Goal: Transaction & Acquisition: Download file/media

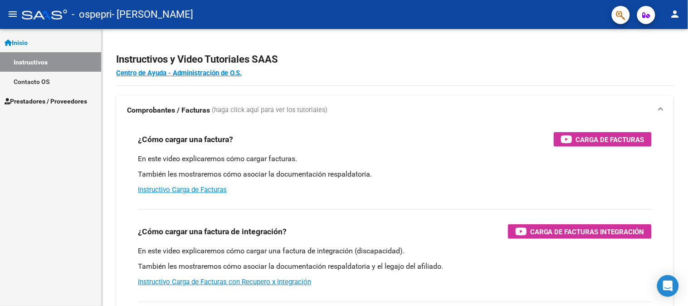
click at [71, 98] on span "Prestadores / Proveedores" at bounding box center [46, 101] width 83 height 10
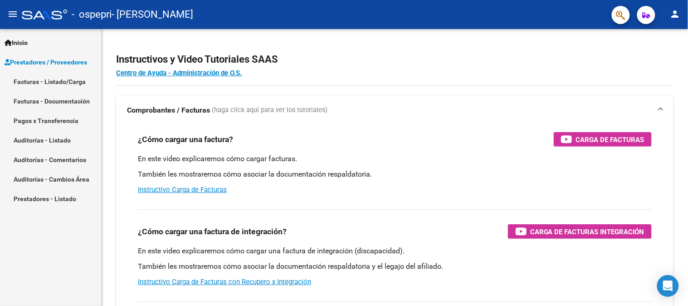
click at [69, 103] on link "Facturas - Documentación" at bounding box center [50, 101] width 101 height 20
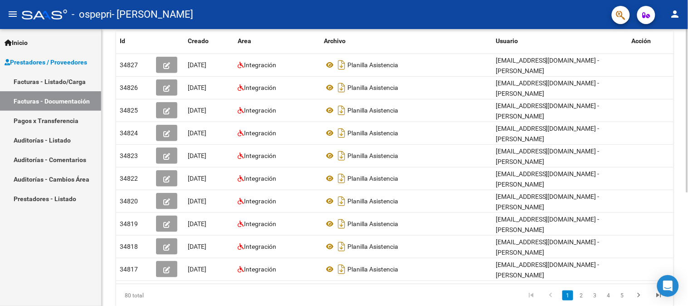
scroll to position [193, 0]
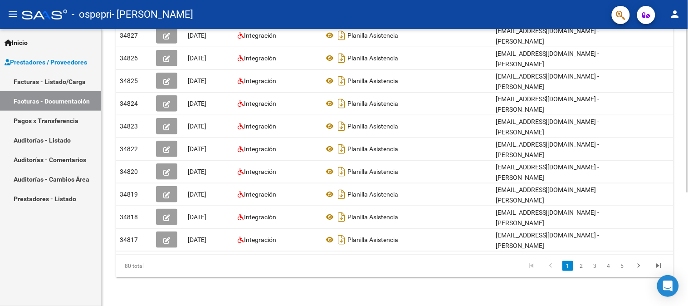
click at [687, 205] on div at bounding box center [688, 223] width 2 height 163
click at [581, 265] on link "2" at bounding box center [581, 266] width 11 height 10
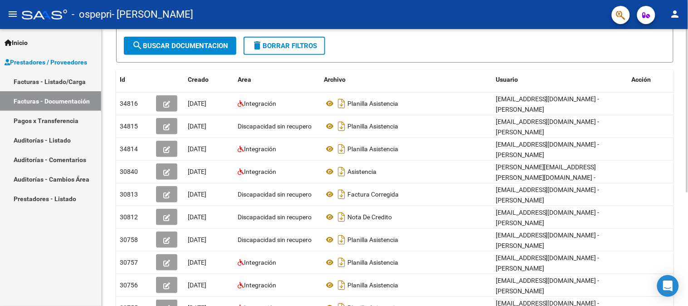
scroll to position [82, 0]
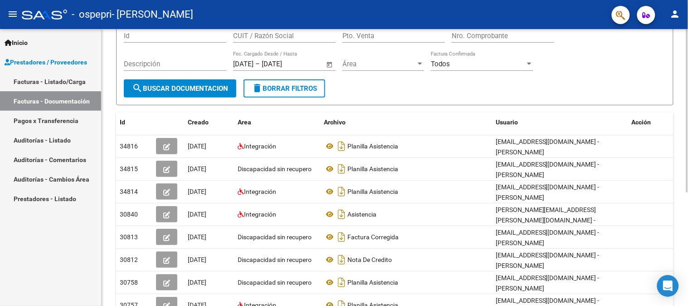
click at [688, 113] on div at bounding box center [688, 158] width 2 height 163
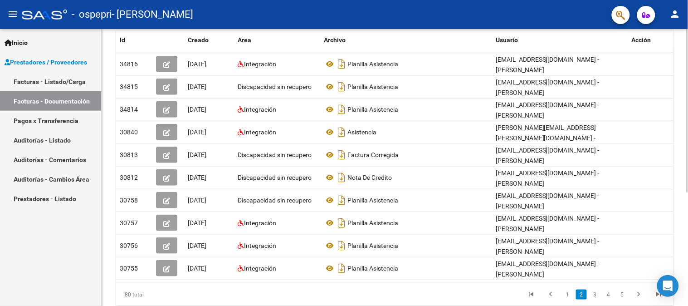
scroll to position [161, 0]
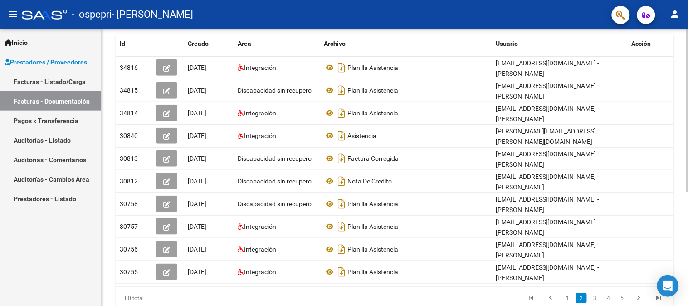
click at [688, 128] on div at bounding box center [688, 204] width 2 height 163
drag, startPoint x: 434, startPoint y: 285, endPoint x: 300, endPoint y: 284, distance: 133.4
click at [300, 284] on datatable-body "34816 [DATE] Integración Planilla Asistencia [EMAIL_ADDRESS][DOMAIN_NAME] - [PE…" at bounding box center [395, 172] width 558 height 230
click at [298, 291] on datatable-pager "1 2 3 4 5" at bounding box center [450, 297] width 439 height 15
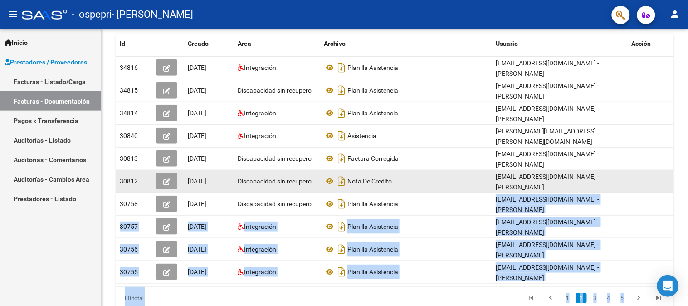
drag, startPoint x: 488, startPoint y: 197, endPoint x: 411, endPoint y: 183, distance: 78.4
click at [454, 177] on datatable-scroller "34816 [DATE] Integración Planilla Asistencia [EMAIL_ADDRESS][DOMAIN_NAME] - [PE…" at bounding box center [395, 170] width 558 height 227
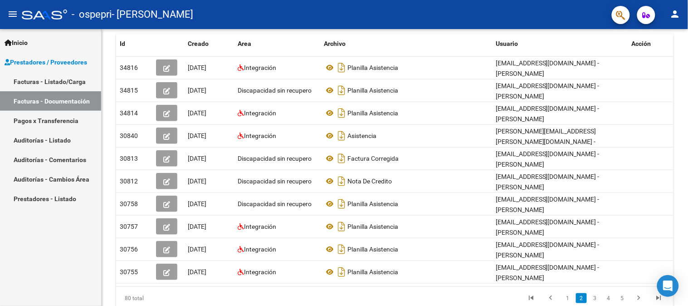
click at [223, 295] on div "80 total" at bounding box center [171, 298] width 110 height 23
click at [569, 296] on link "1" at bounding box center [568, 298] width 11 height 10
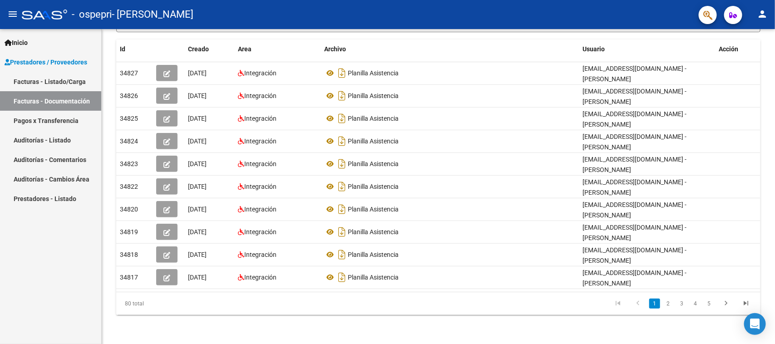
scroll to position [153, 0]
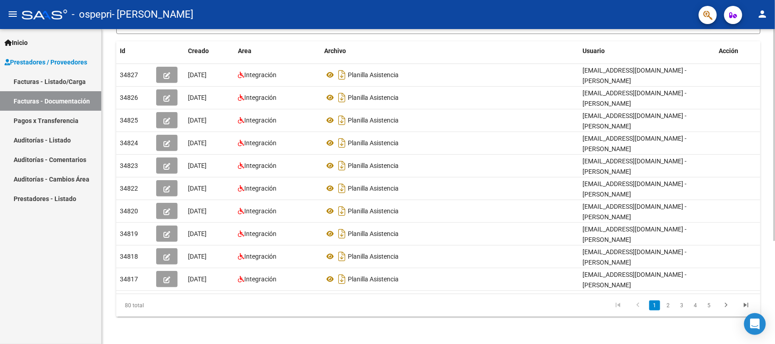
drag, startPoint x: 687, startPoint y: 0, endPoint x: 327, endPoint y: 305, distance: 472.0
click at [327, 305] on datatable-pager "1 2 3 4 5" at bounding box center [502, 305] width 508 height 15
click at [667, 302] on link "2" at bounding box center [667, 305] width 11 height 10
click at [511, 291] on datatable-body "34816 [DATE] Integración Planilla Asistencia [EMAIL_ADDRESS][DOMAIN_NAME] - [PE…" at bounding box center [438, 179] width 644 height 230
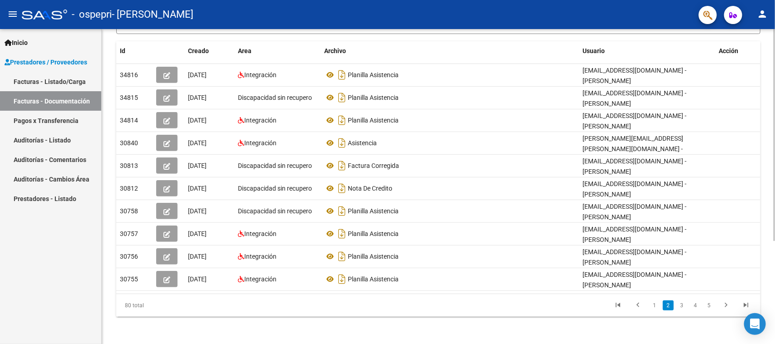
click at [160, 290] on datatable-selection "34816 [DATE] Integración Planilla Asistencia [EMAIL_ADDRESS][DOMAIN_NAME] - [PE…" at bounding box center [438, 289] width 644 height 8
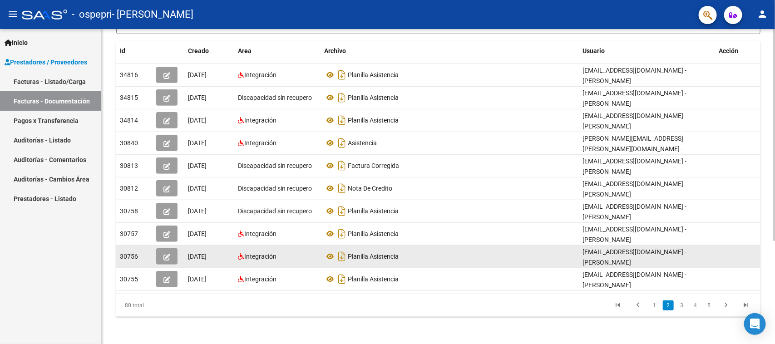
click at [524, 250] on div "Planilla Asistencia" at bounding box center [449, 256] width 251 height 15
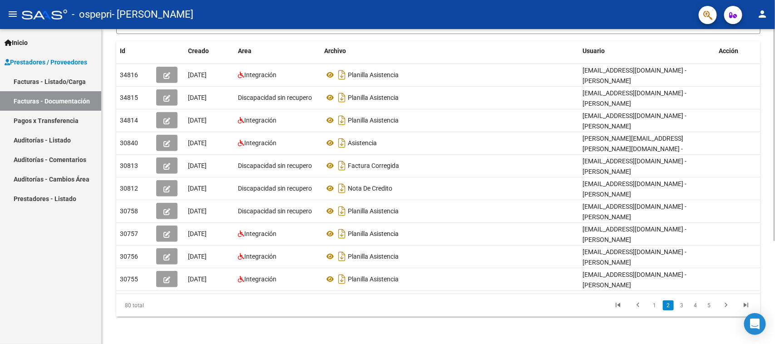
drag, startPoint x: 524, startPoint y: 250, endPoint x: 489, endPoint y: 301, distance: 61.3
click at [489, 301] on div "Id Creado Area Archivo Usuario Acción 34816 [DATE] Integración Planilla Asisten…" at bounding box center [438, 178] width 644 height 275
click at [570, 305] on div "PRESTADORES -> Comprobantes - Documentación Respaldatoria cloud_download Export…" at bounding box center [438, 111] width 673 height 470
click at [538, 305] on datatable-pager "1 2 3 4 5" at bounding box center [502, 305] width 508 height 15
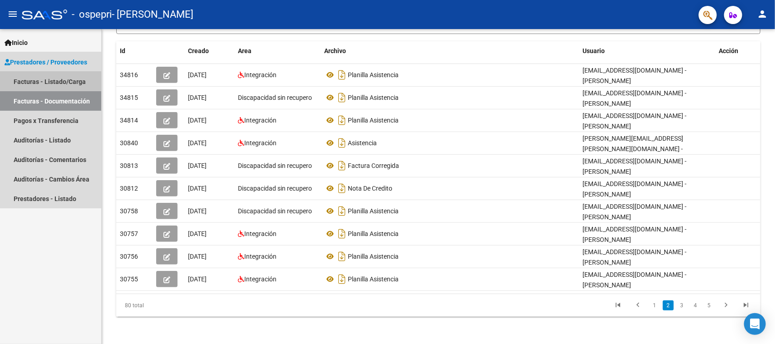
click at [48, 78] on link "Facturas - Listado/Carga" at bounding box center [50, 82] width 101 height 20
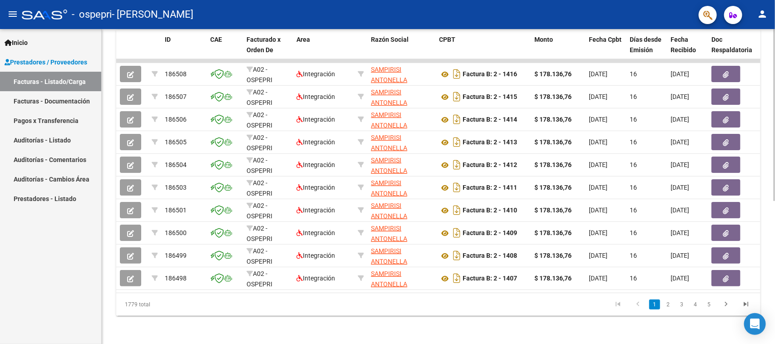
scroll to position [263, 0]
click at [688, 243] on div at bounding box center [774, 258] width 2 height 172
click at [666, 305] on link "2" at bounding box center [667, 304] width 11 height 10
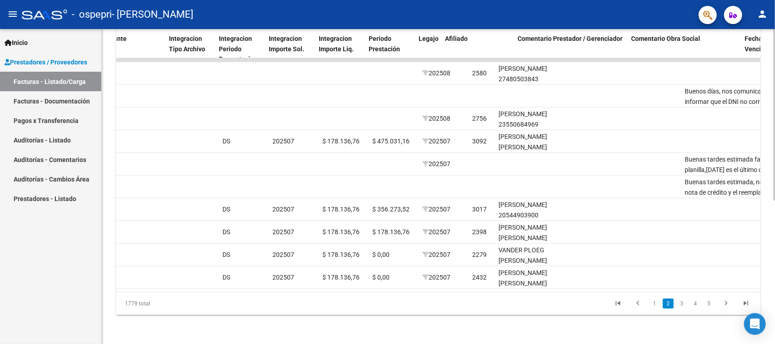
scroll to position [0, 1058]
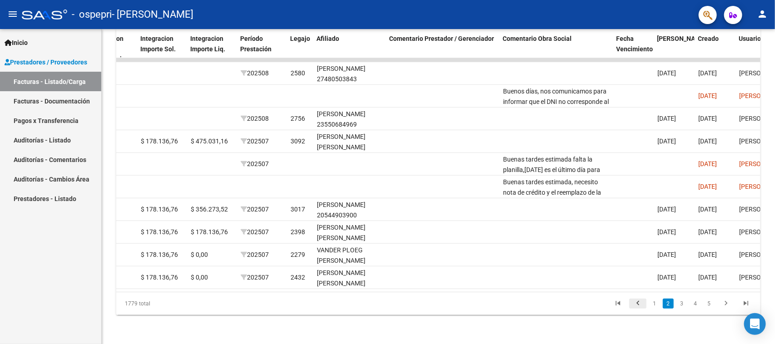
click at [634, 304] on icon "go to previous page" at bounding box center [638, 304] width 12 height 11
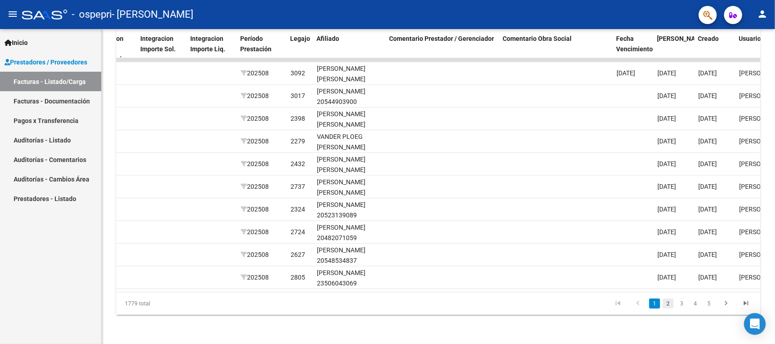
click at [668, 304] on link "2" at bounding box center [667, 304] width 11 height 10
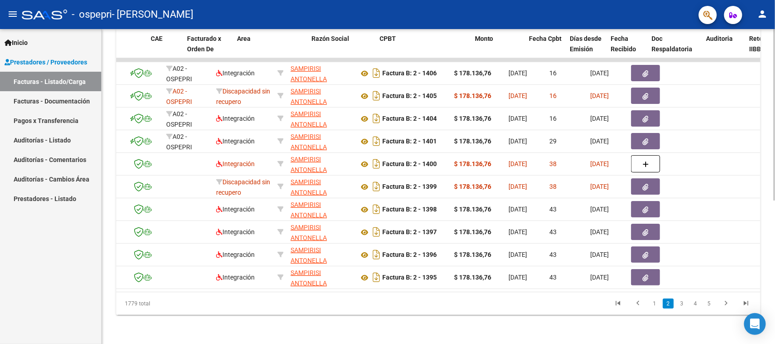
scroll to position [0, 44]
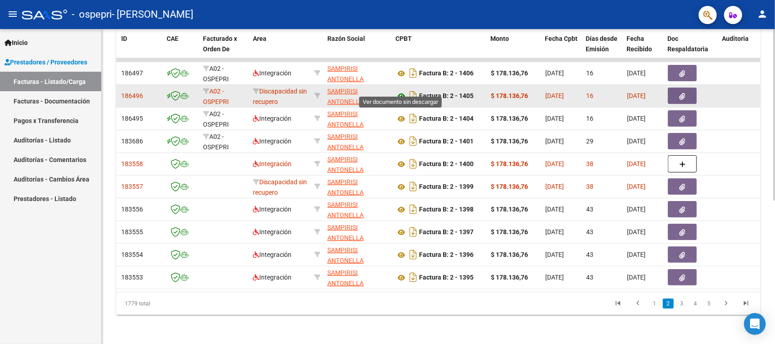
click at [402, 91] on icon at bounding box center [401, 96] width 12 height 11
